Goal: Find specific page/section: Find specific page/section

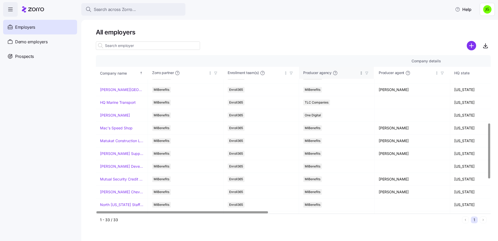
scroll to position [182, 0]
